Goal: Task Accomplishment & Management: Complete application form

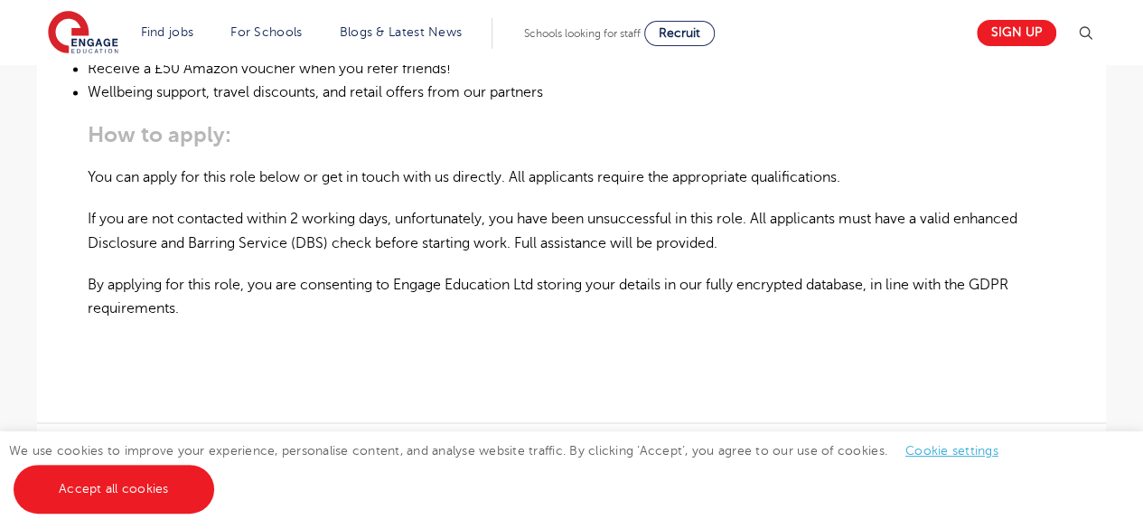
click at [157, 495] on link "Accept all cookies" at bounding box center [114, 489] width 201 height 49
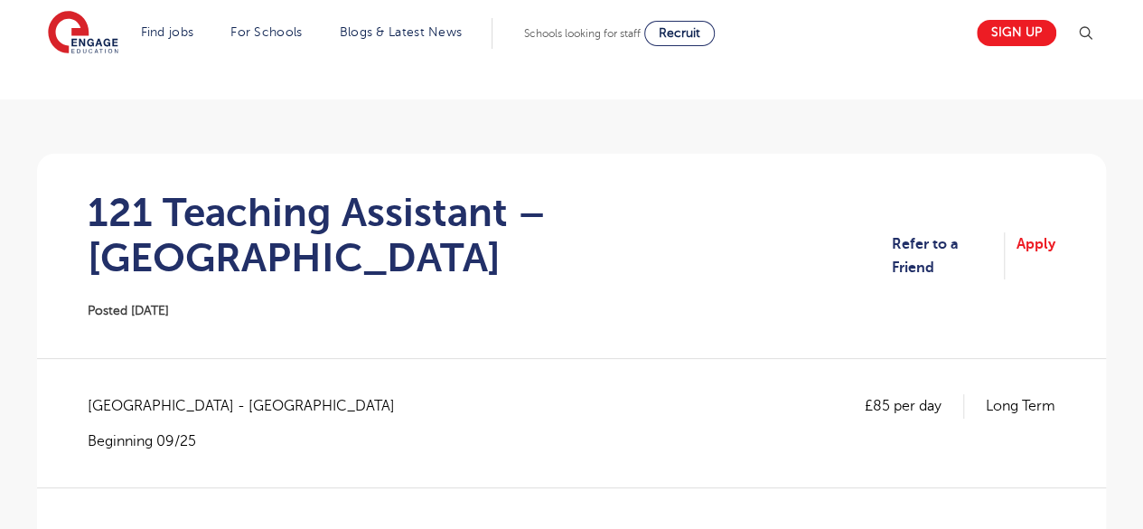
scroll to position [78, 0]
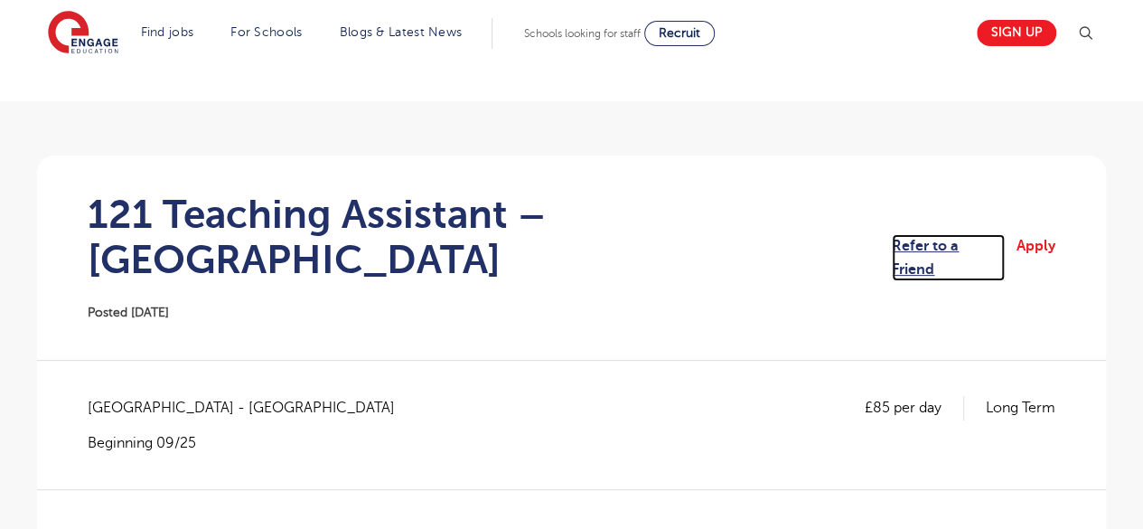
click at [1001, 239] on link "Refer to a Friend" at bounding box center [948, 258] width 113 height 48
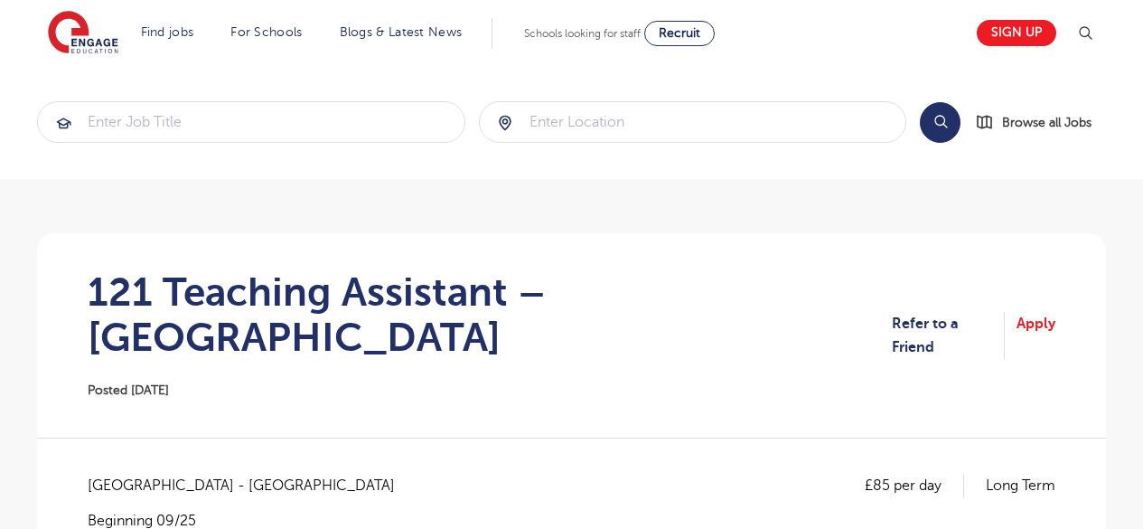
scroll to position [78, 0]
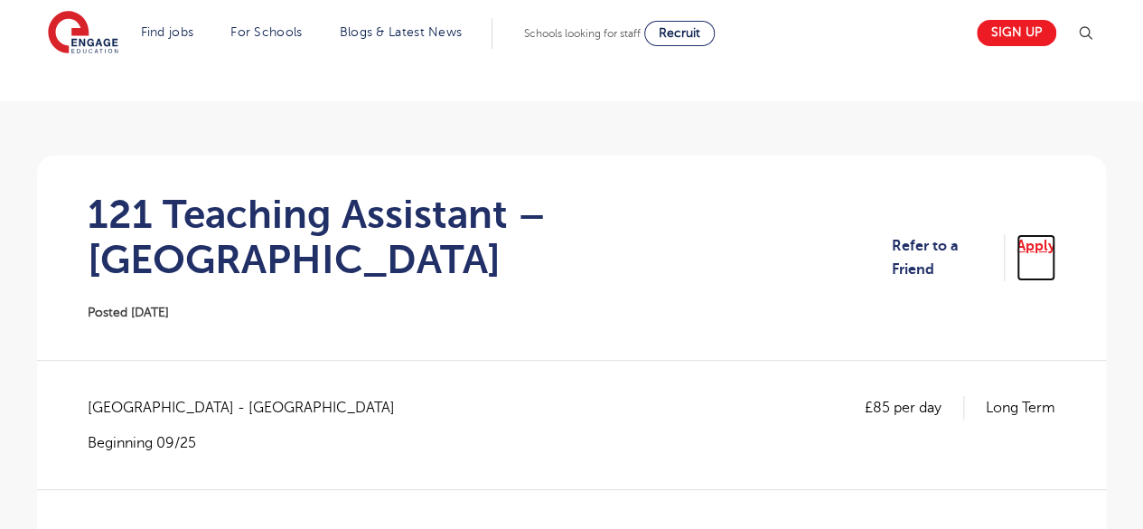
click at [1037, 240] on link "Apply" at bounding box center [1036, 258] width 39 height 48
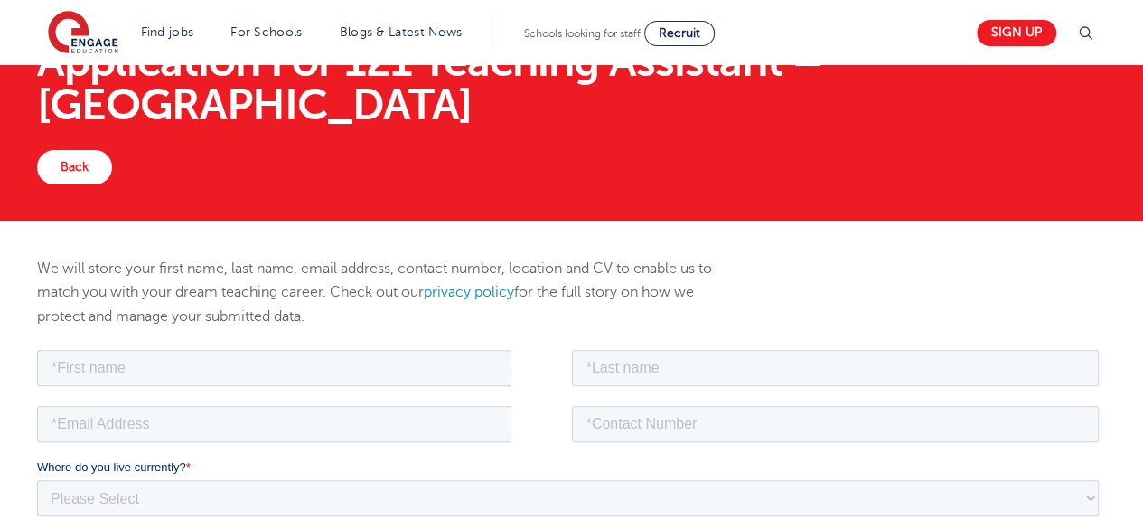
scroll to position [83, 0]
